Goal: Contribute content: Contribute content

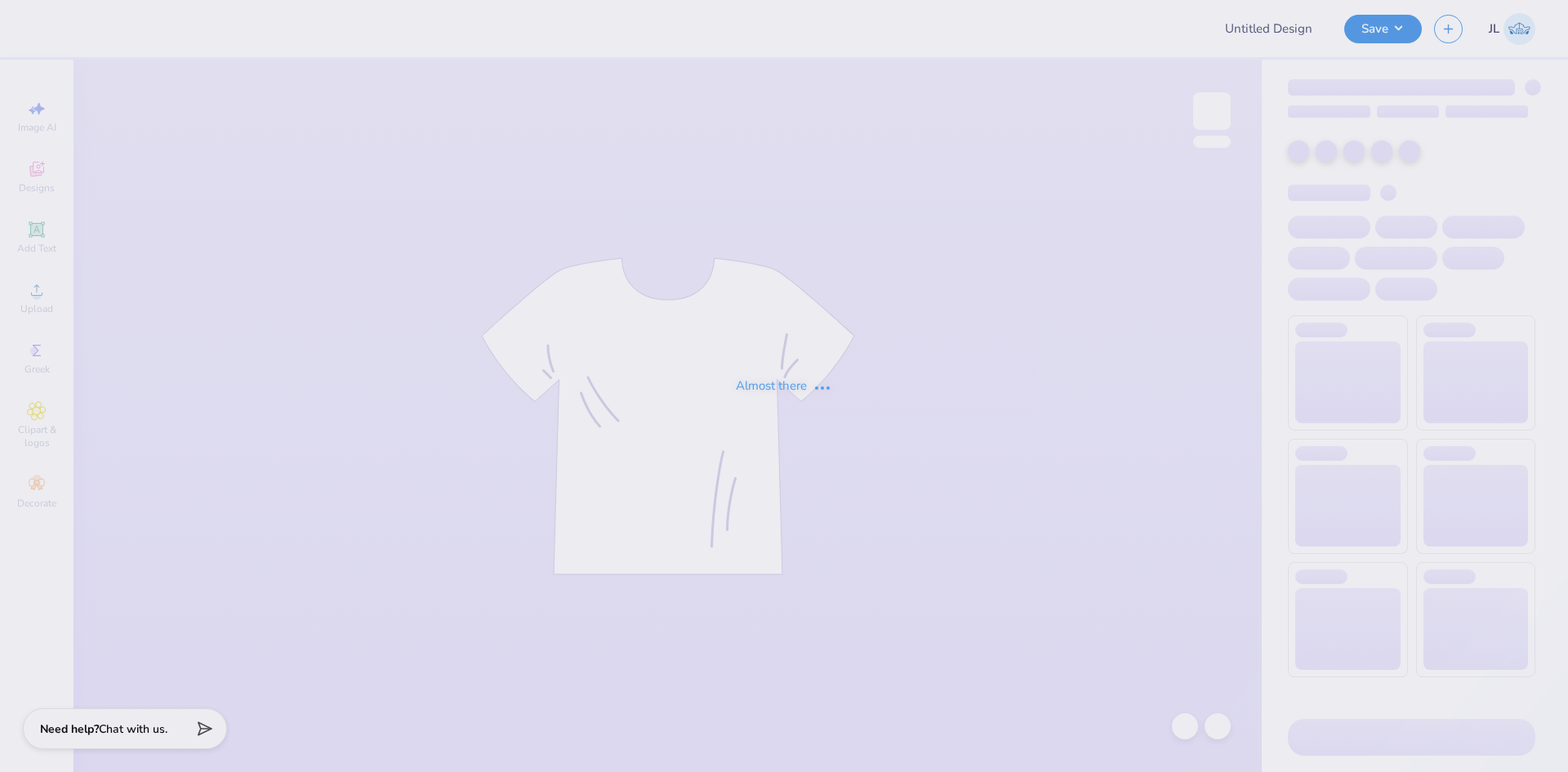
type input "Shirts"
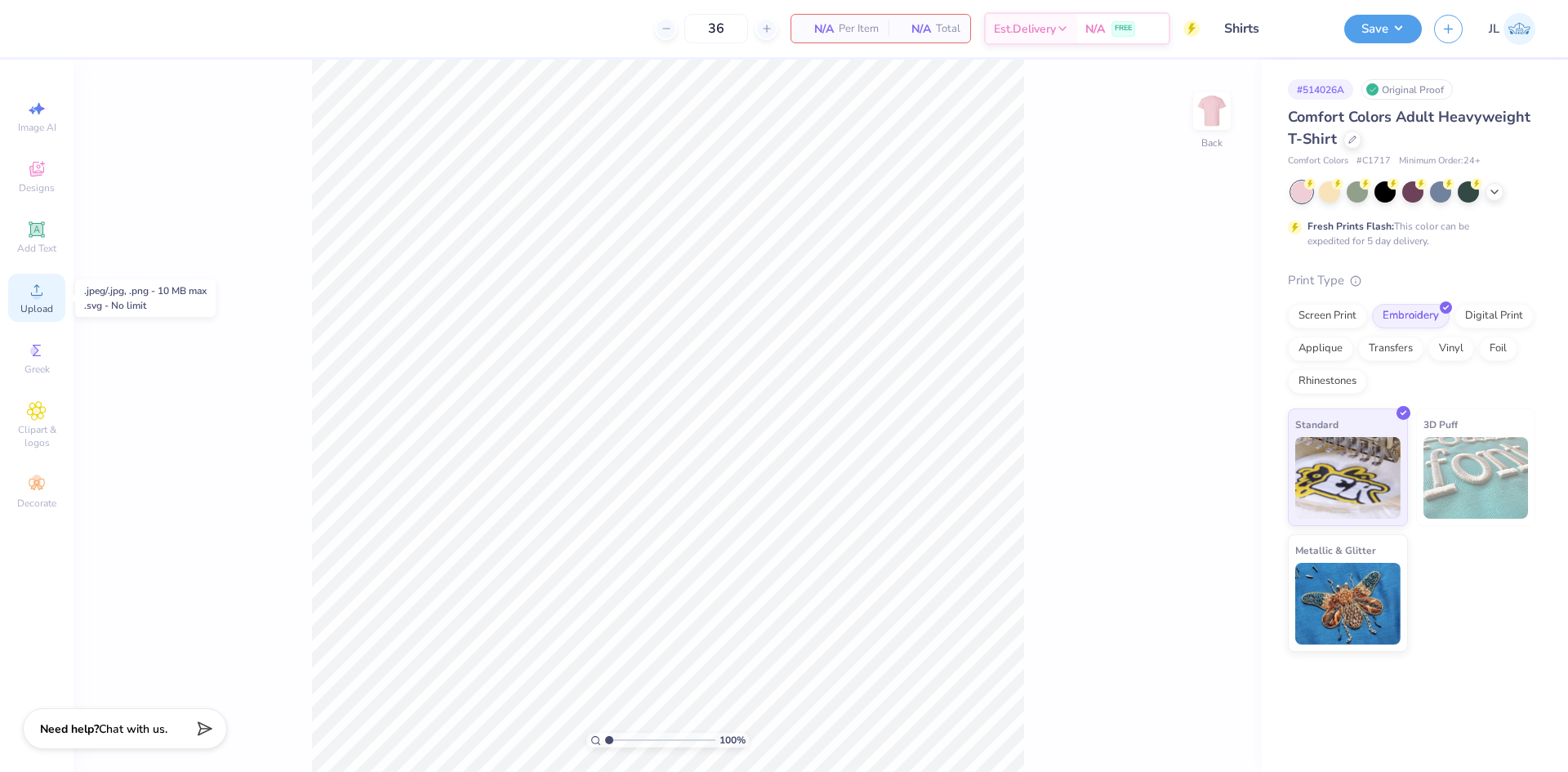
click at [47, 290] on div "Upload" at bounding box center [36, 298] width 57 height 48
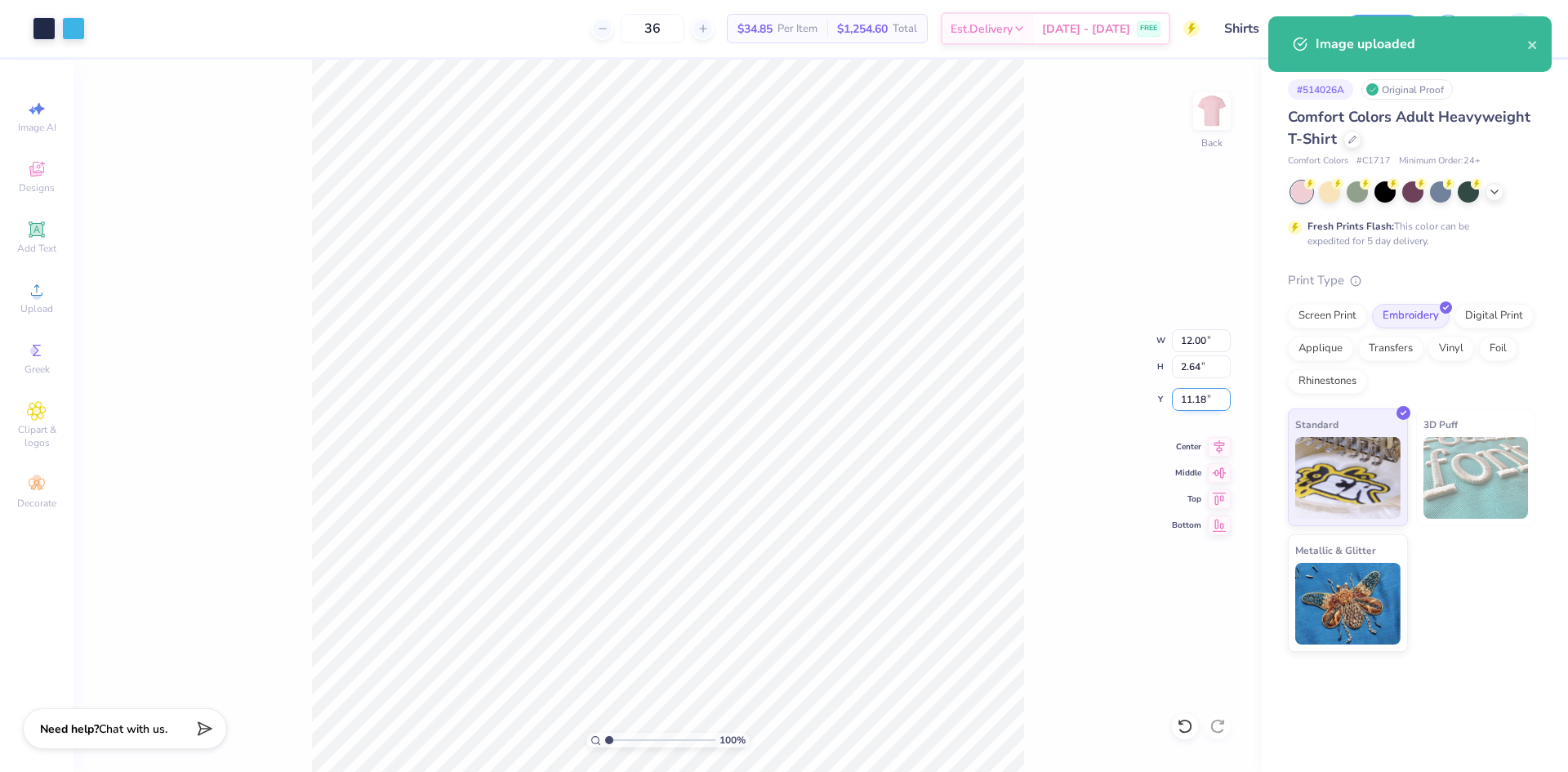
click at [1195, 396] on input "11.18" at bounding box center [1201, 399] width 59 height 23
type input "3.00"
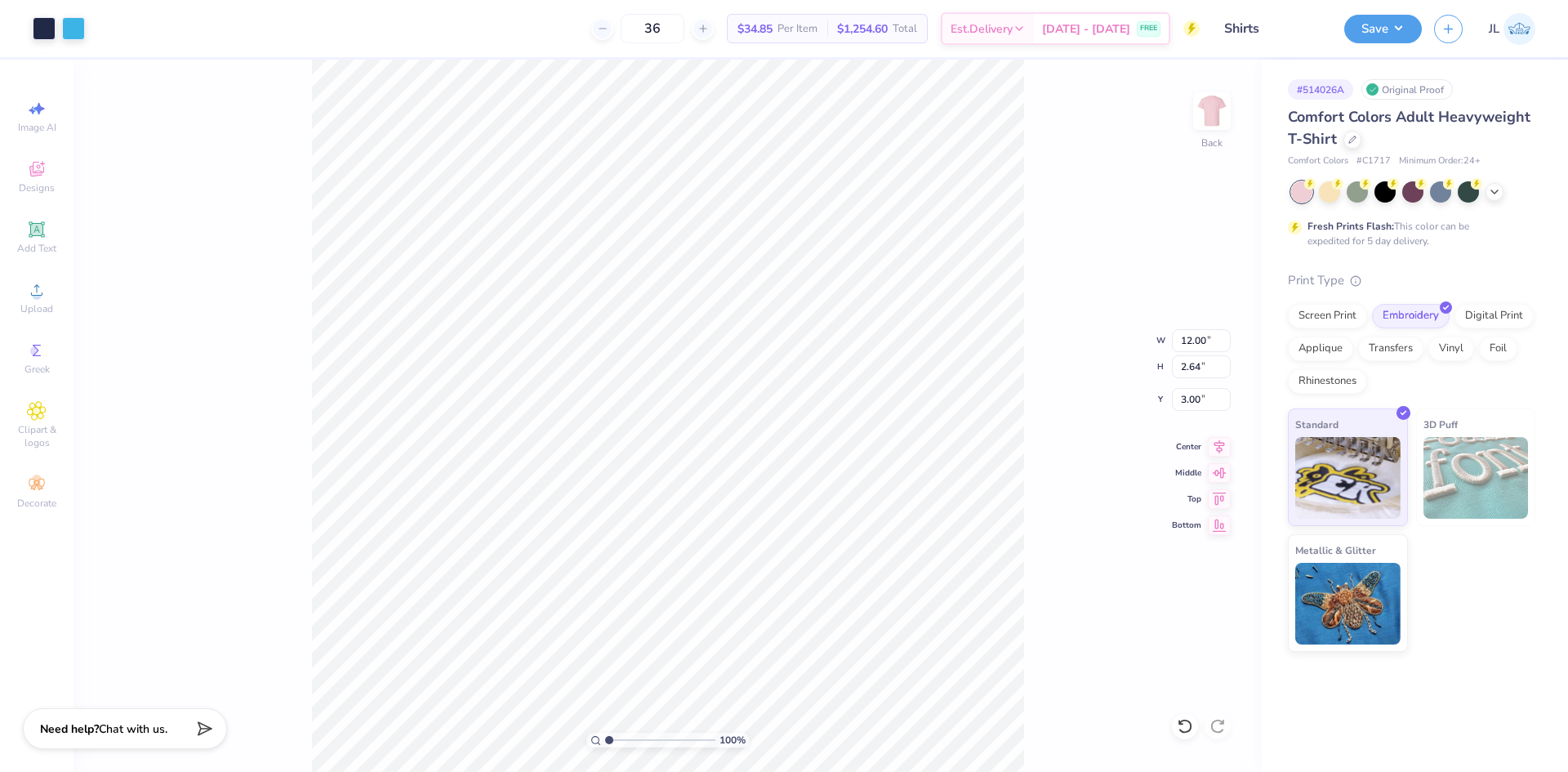
click at [393, 57] on div "Art colors 36 $34.85 Per Item $1,254.60 Total Est. Delivery Sep 14 - 17 FREE De…" at bounding box center [784, 386] width 1568 height 772
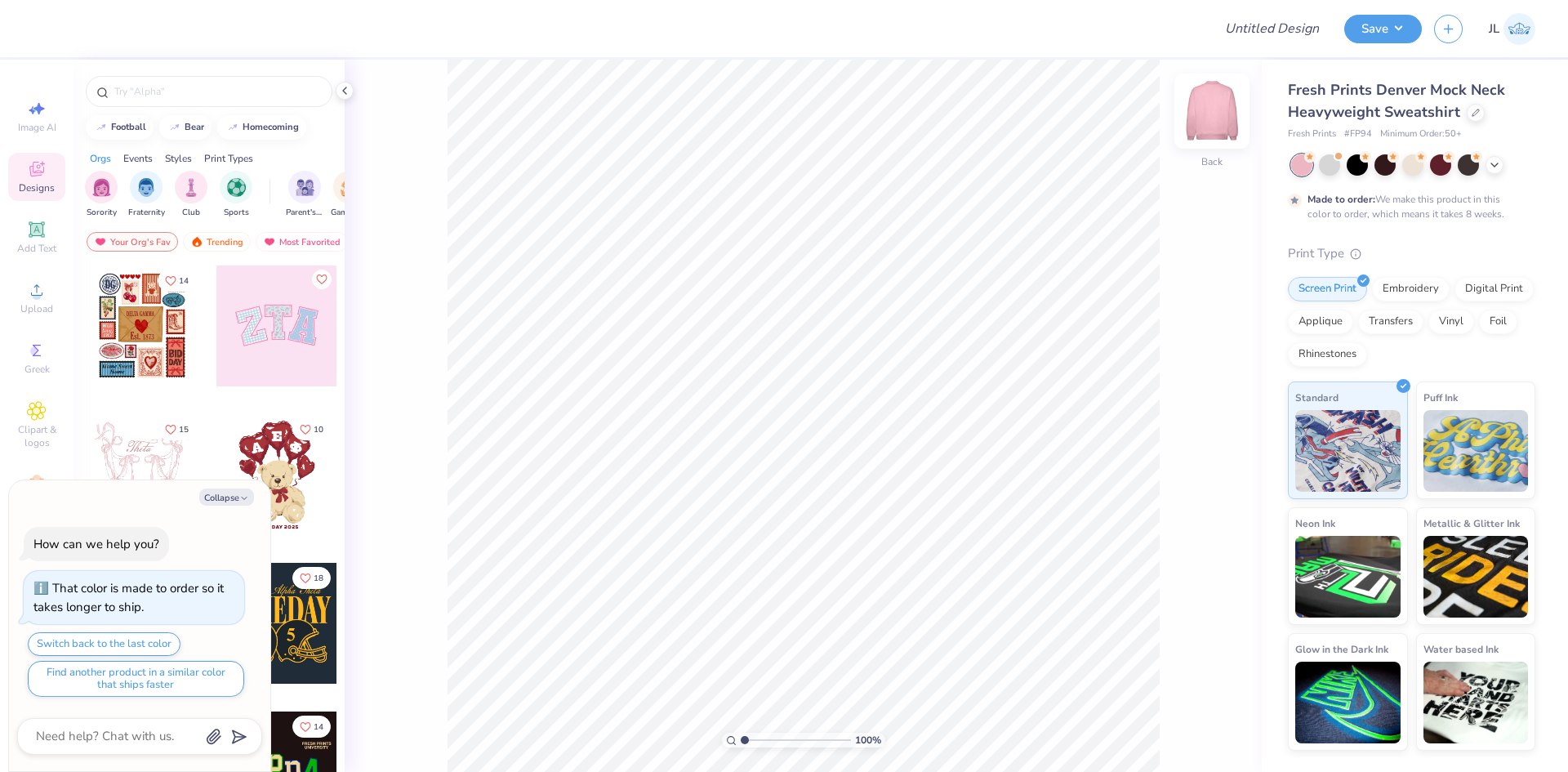
type textarea "x"
click at [1287, 31] on input "Design Title" at bounding box center [1252, 28] width 160 height 33
click at [1039, 47] on div at bounding box center [623, 28] width 1155 height 57
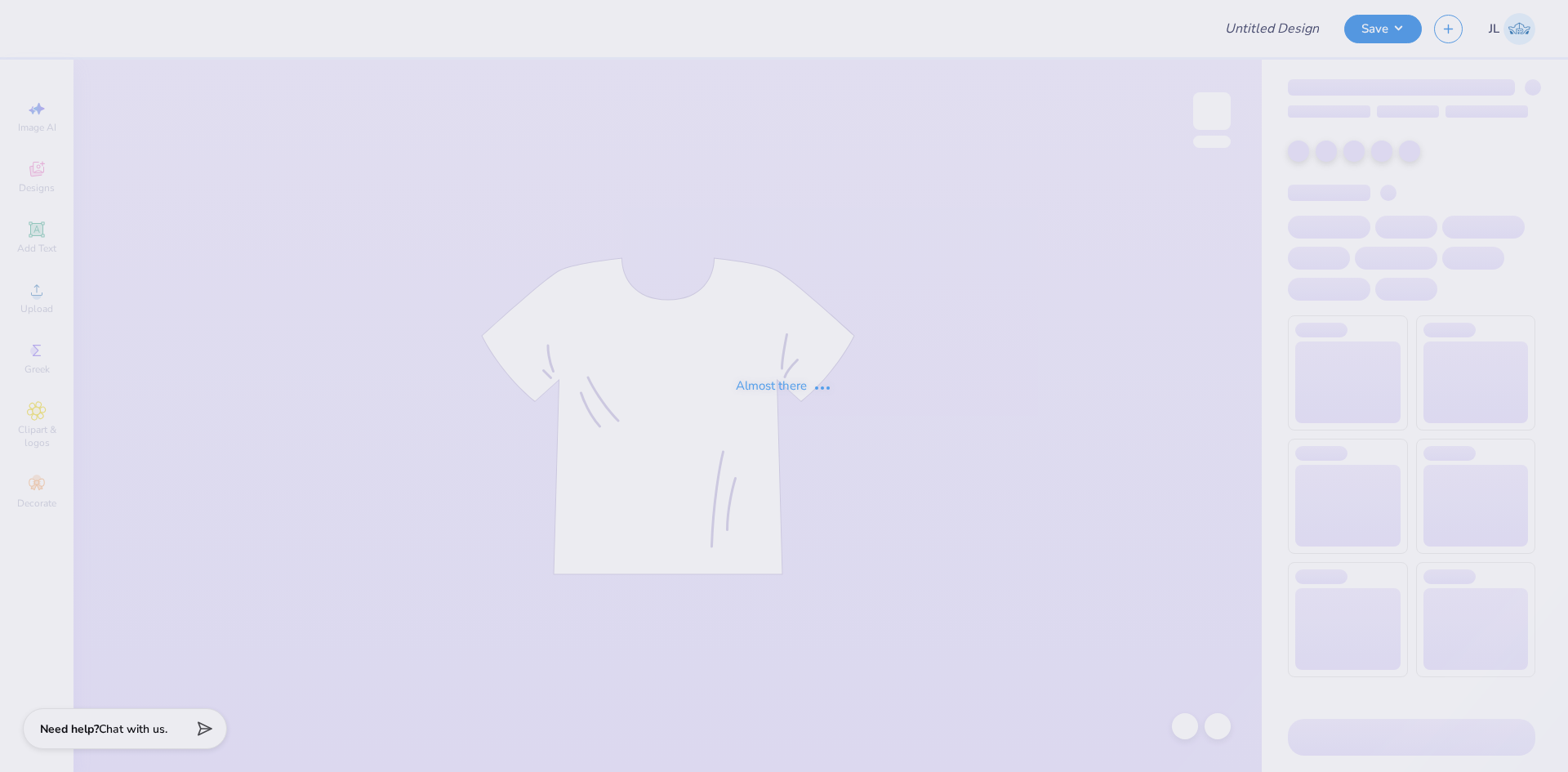
type input "University of Houston Proofs"
type input "Shirts"
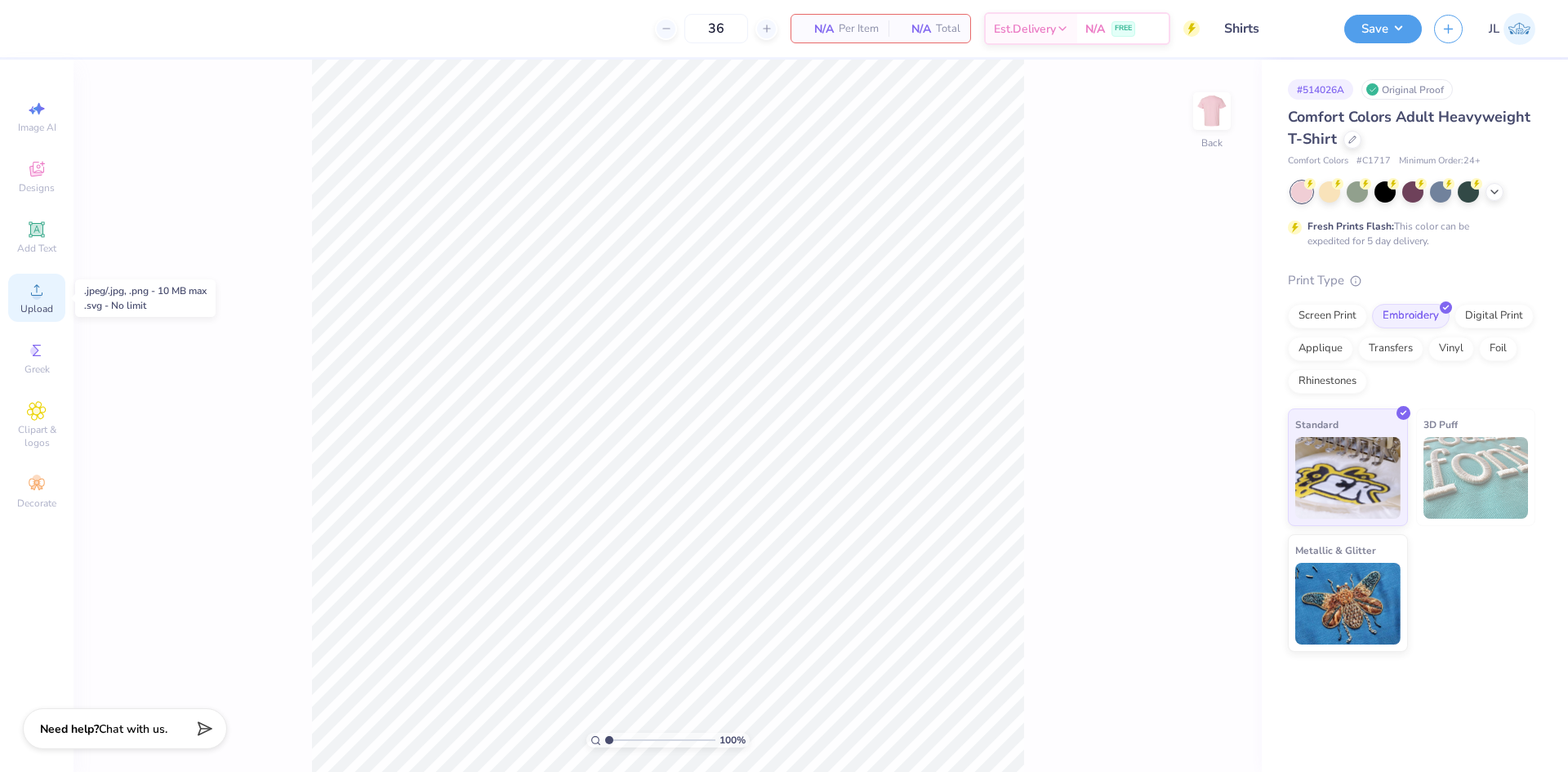
click at [40, 293] on circle at bounding box center [36, 295] width 9 height 9
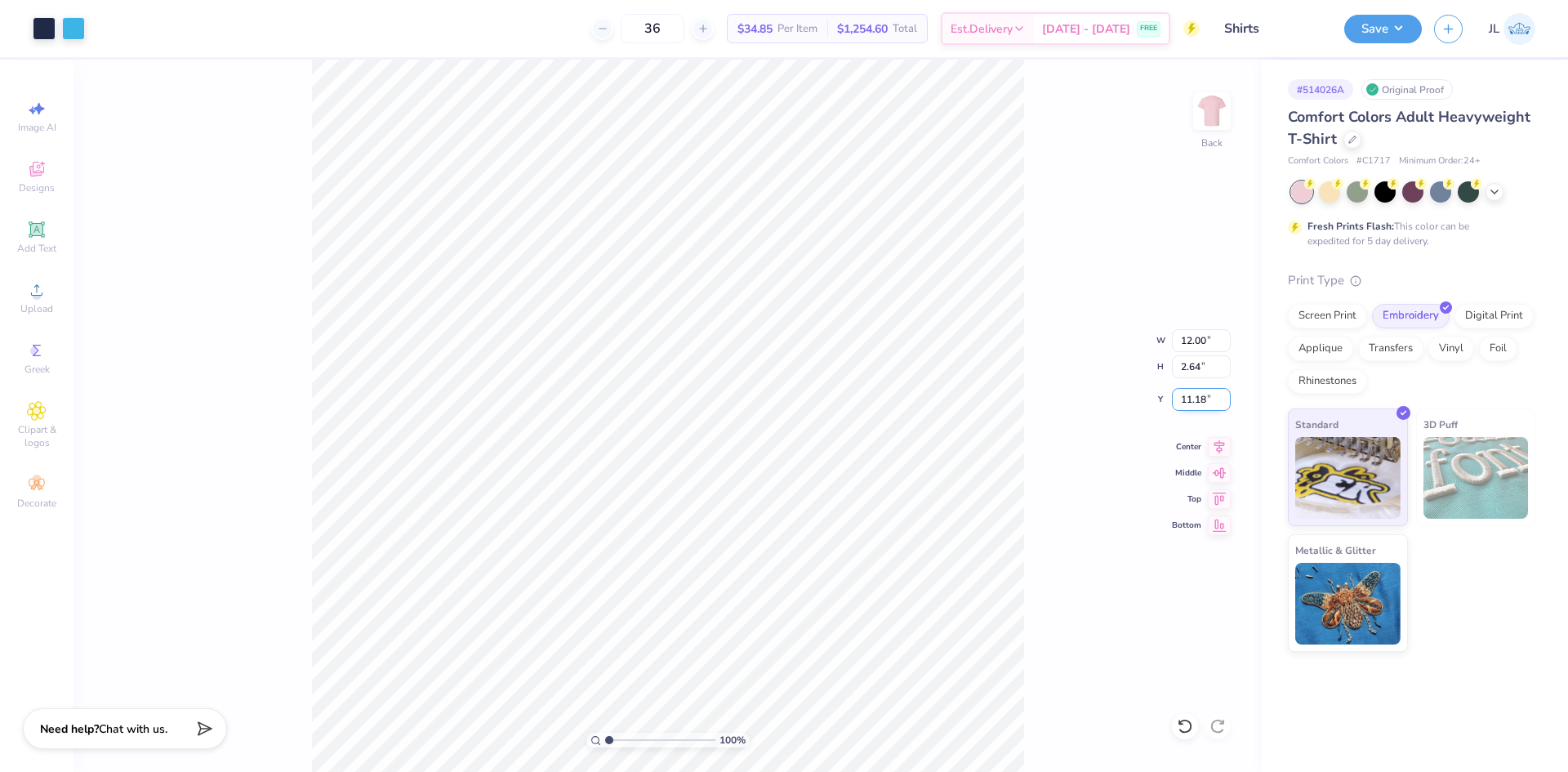
click at [1189, 400] on input "11.18" at bounding box center [1201, 399] width 59 height 23
type input "3.00"
click at [1043, 222] on div "100 % Back W 12.00 12.00 " H 2.64 2.64 " Y 3.00 3.00 " Center Middle Top Bottom" at bounding box center [668, 416] width 1188 height 713
click at [1399, 30] on button "Save" at bounding box center [1383, 26] width 78 height 29
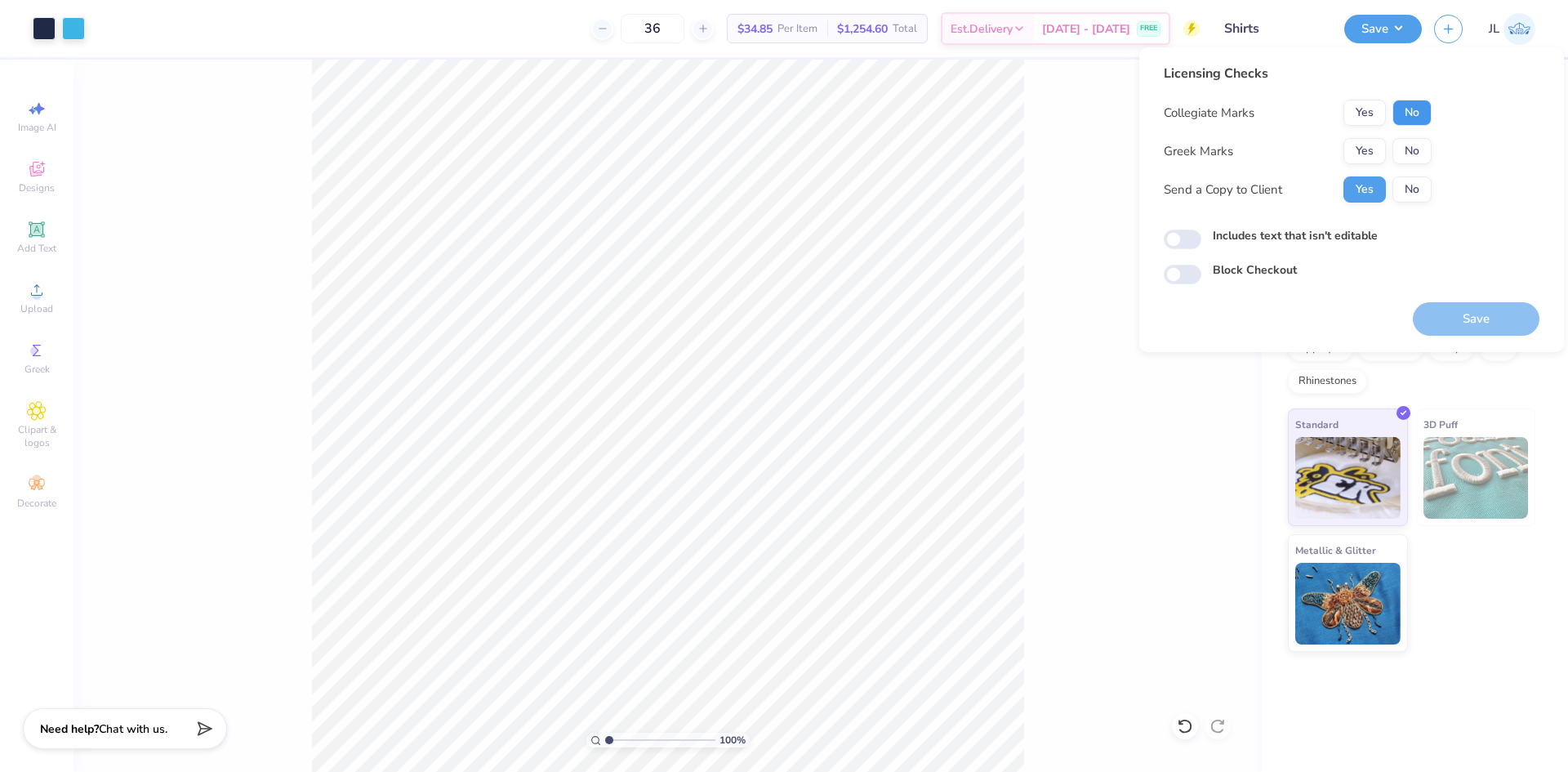
click at [1413, 112] on button "No" at bounding box center [1411, 113] width 39 height 26
click at [1367, 145] on button "Yes" at bounding box center [1364, 151] width 42 height 26
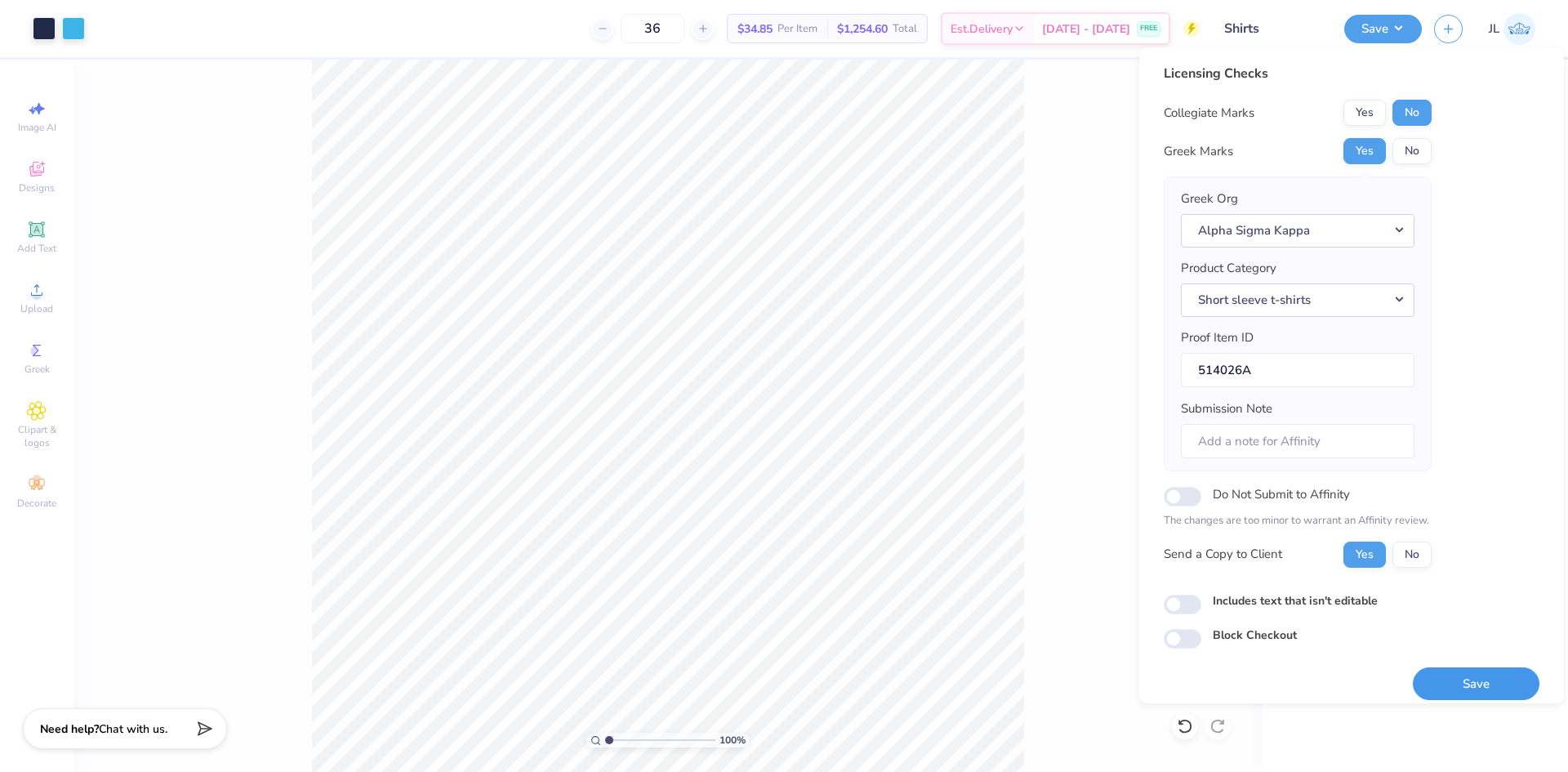
click at [1478, 681] on button "Save" at bounding box center [1476, 685] width 127 height 34
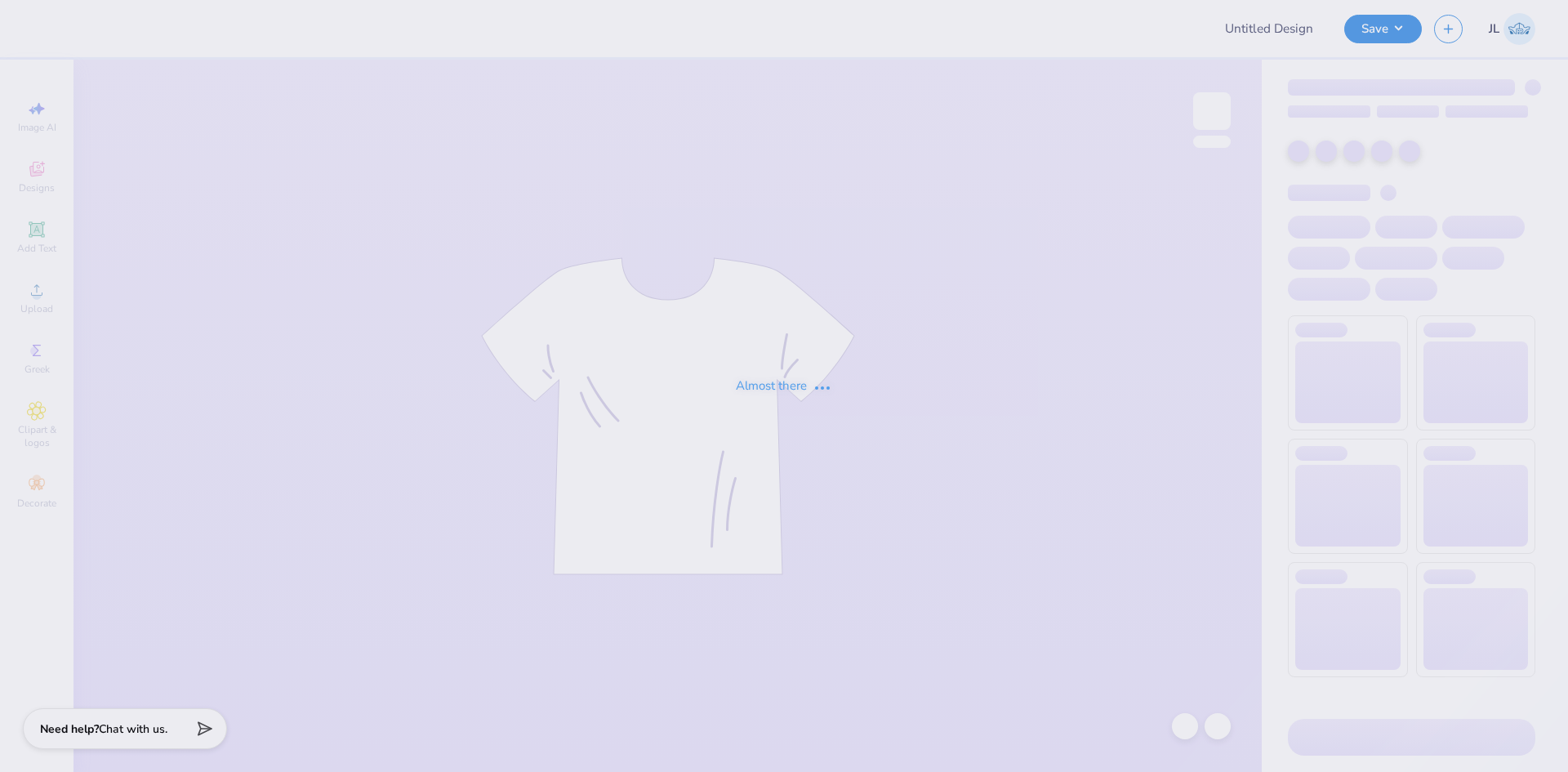
type input "University of Houston Proofs"
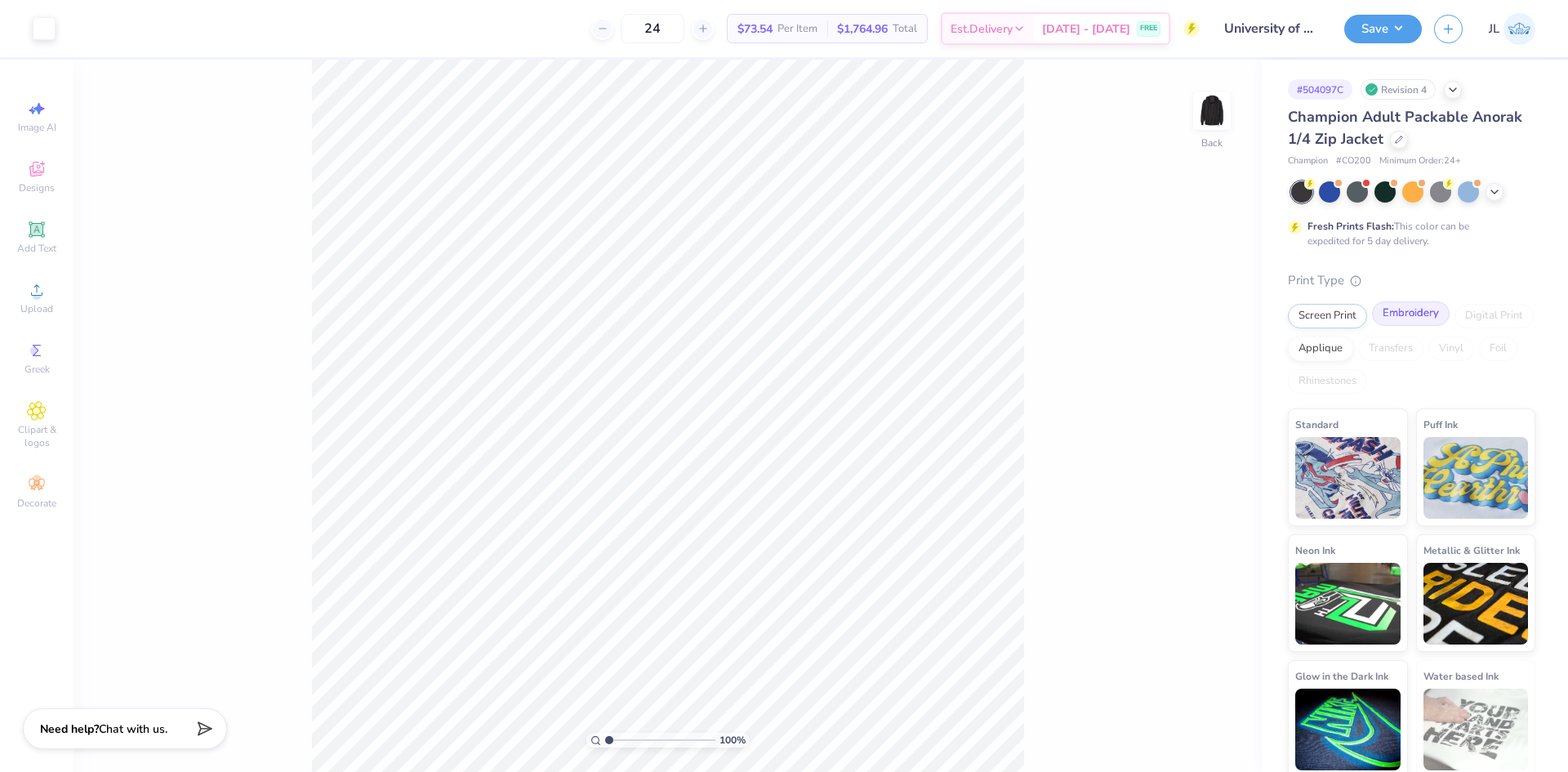
click at [1432, 321] on div "Embroidery" at bounding box center [1411, 314] width 78 height 25
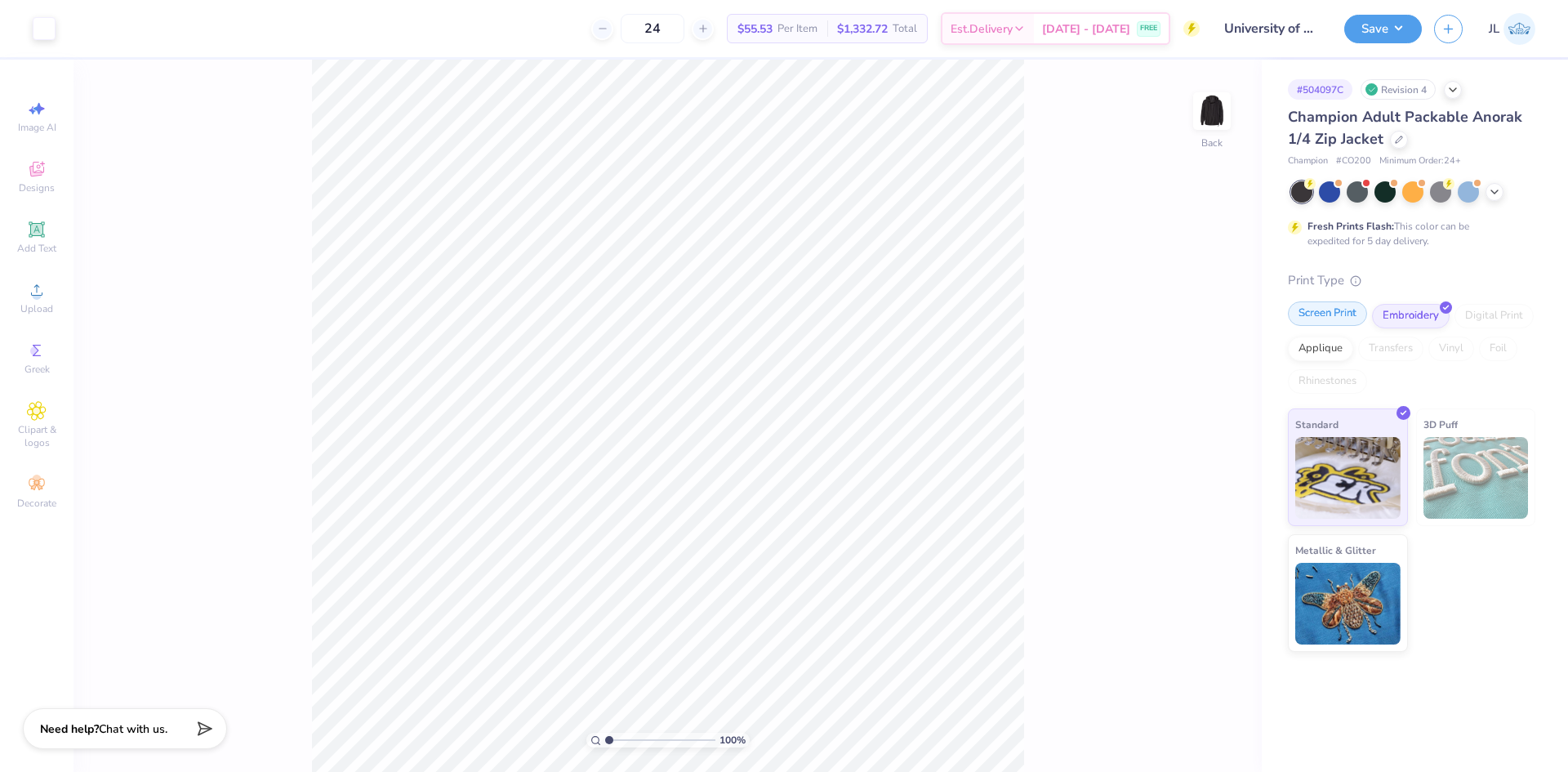
click at [1343, 318] on div "Screen Print" at bounding box center [1327, 314] width 79 height 25
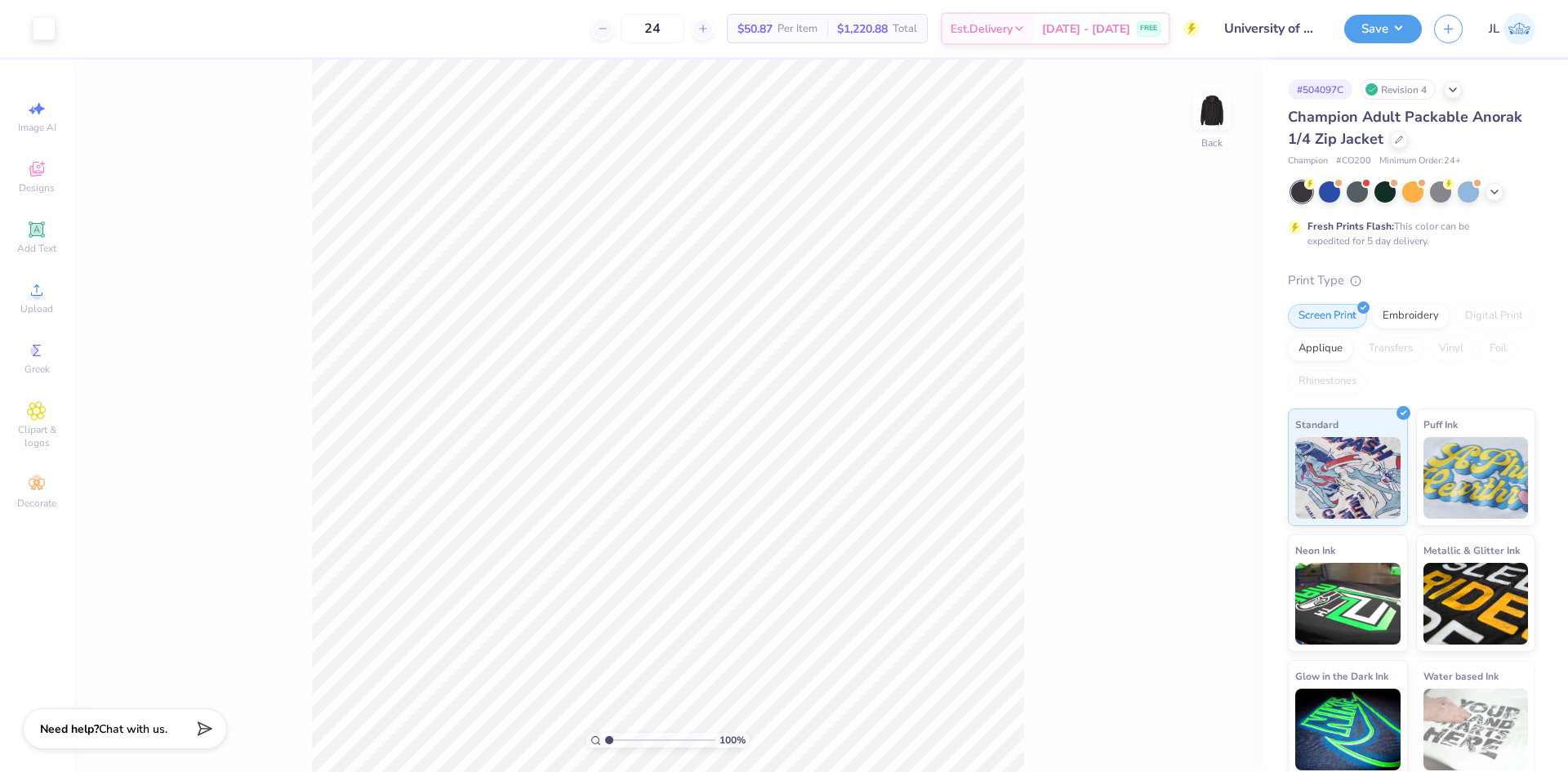
click at [1407, 360] on div "Screen Print Embroidery Digital Print Applique Transfers Vinyl Foil Rhinestones" at bounding box center [1412, 349] width 248 height 90
click at [1353, 350] on div "Applique" at bounding box center [1320, 346] width 65 height 25
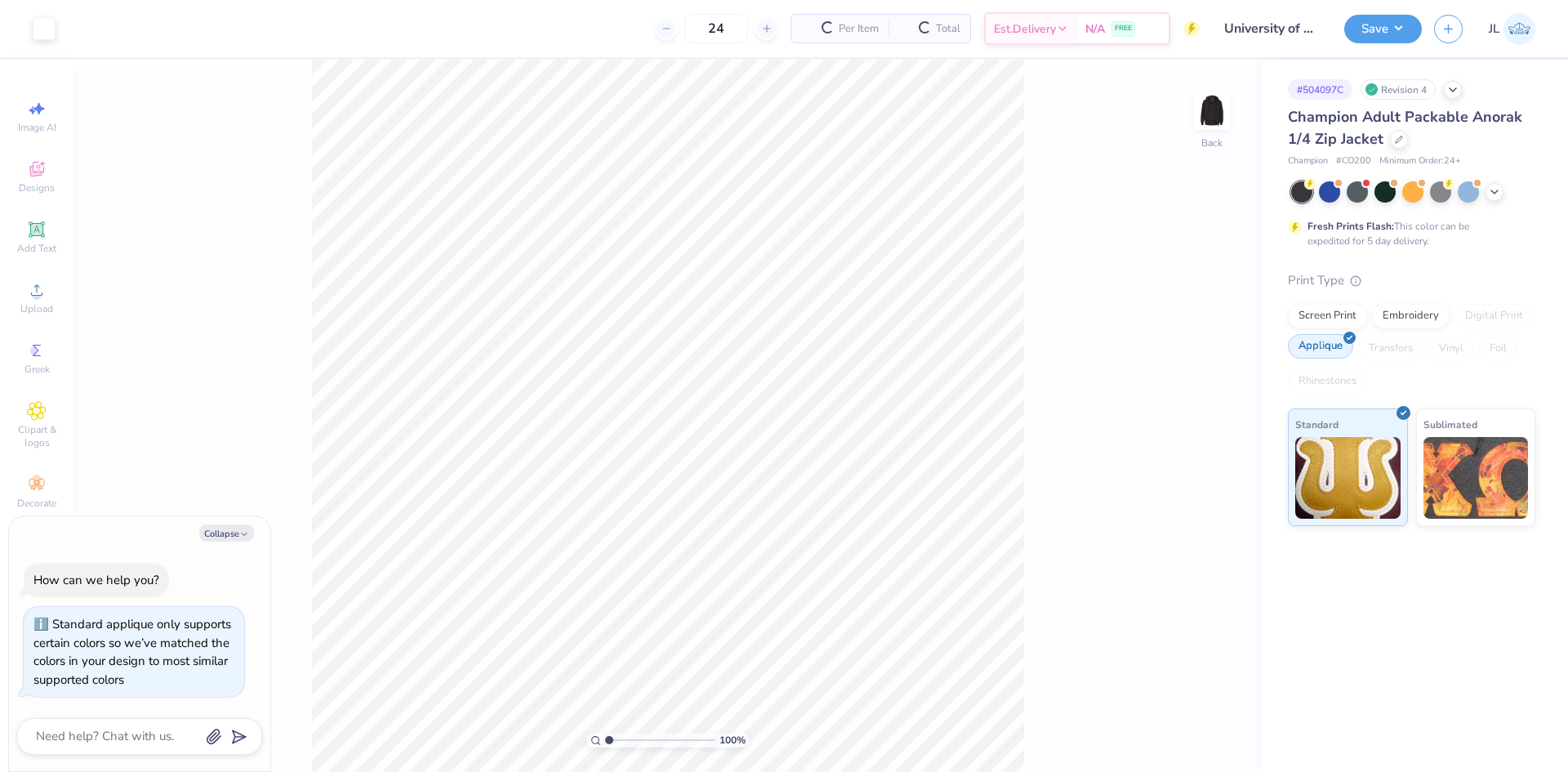
type textarea "x"
